Goal: Use online tool/utility: Utilize a website feature to perform a specific function

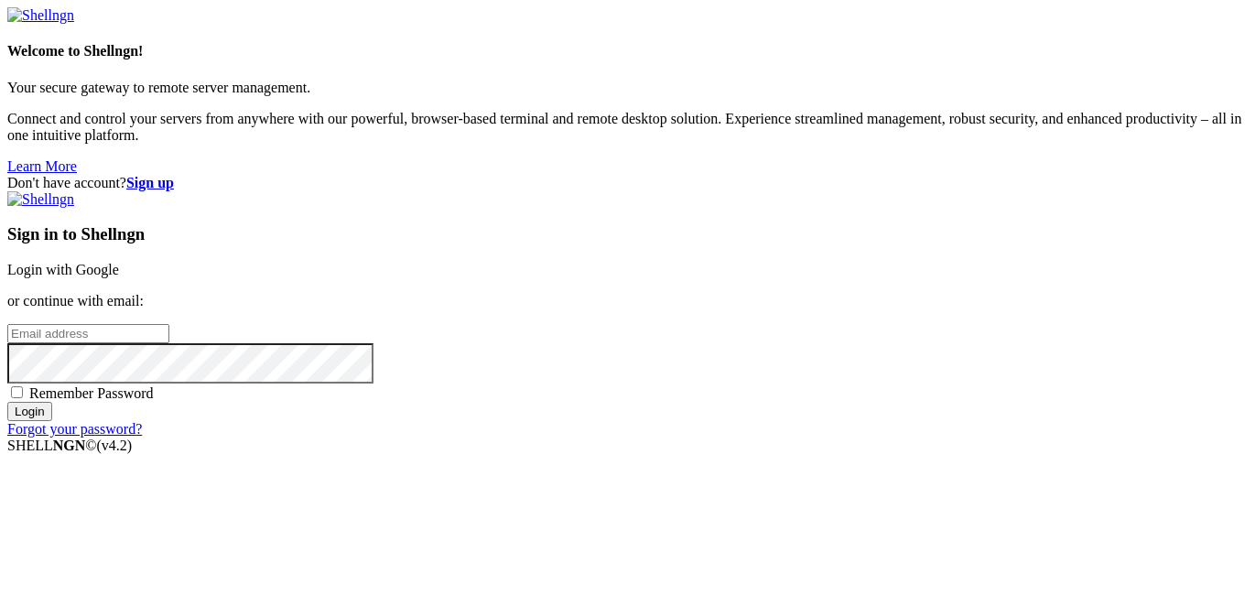
type input "rclay"
click at [119, 262] on link "Login with Google" at bounding box center [63, 270] width 112 height 16
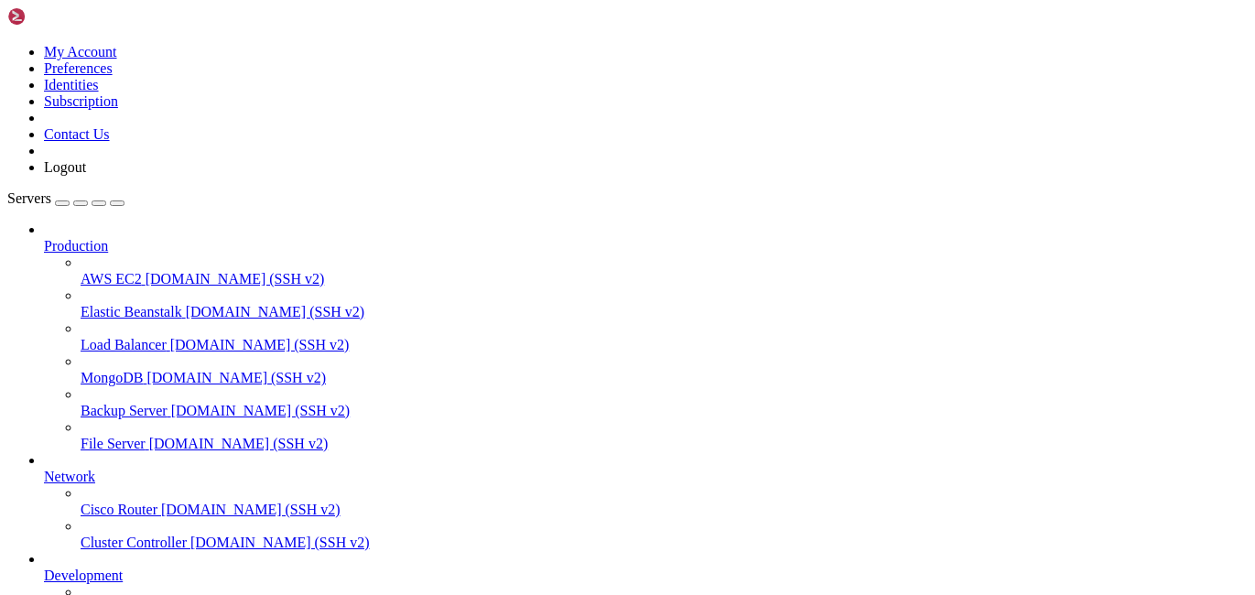
scroll to position [143, 0]
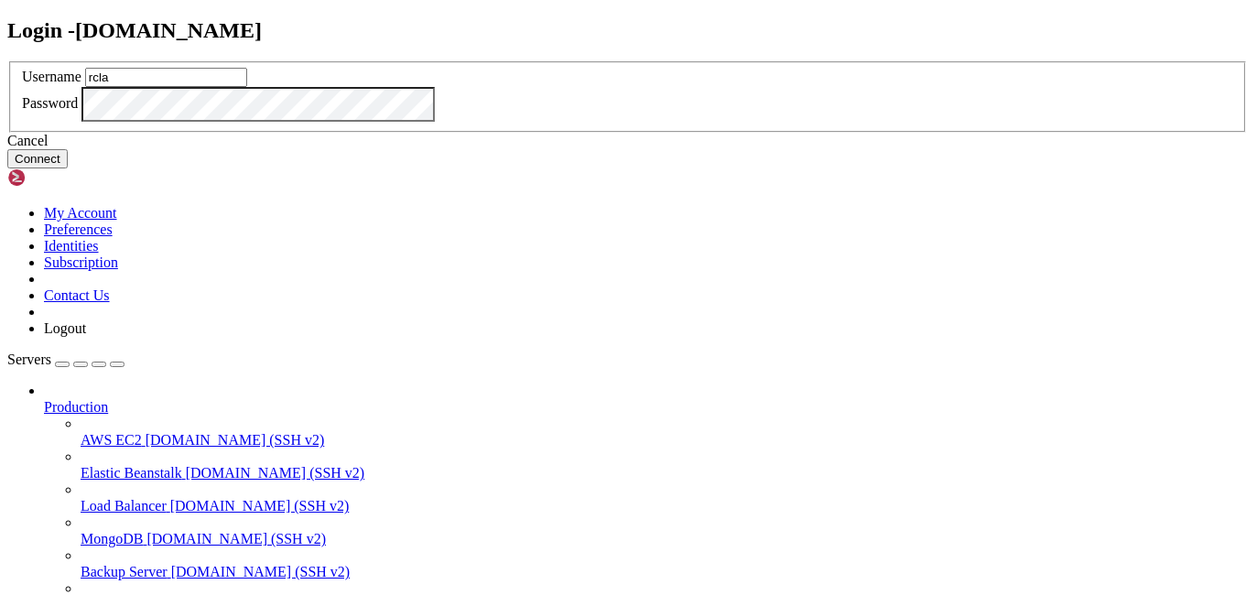
type input "rclay"
click at [68, 168] on button "Connect" at bounding box center [37, 158] width 60 height 19
